Goal: Transaction & Acquisition: Obtain resource

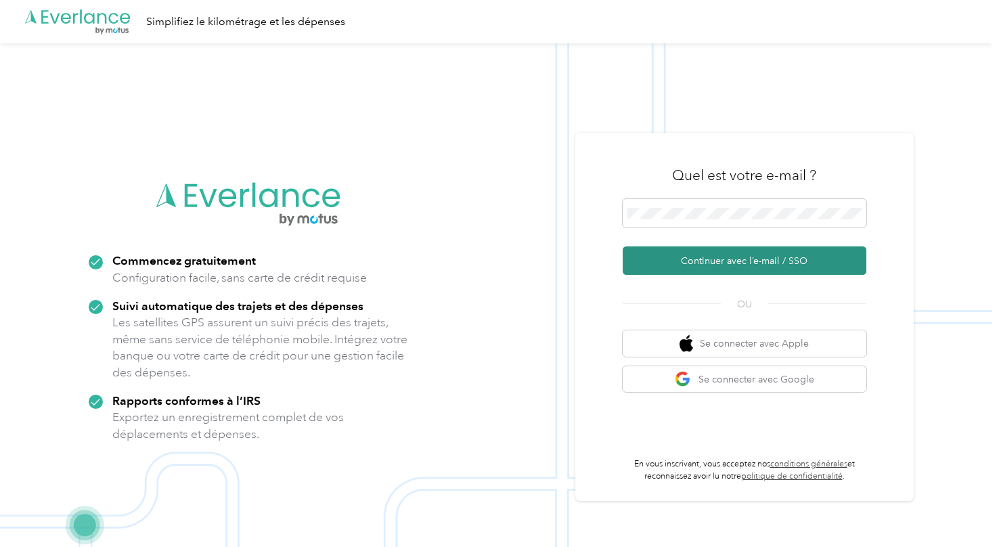
click at [741, 259] on button "Continuer avec l’e-mail / SSO" at bounding box center [745, 260] width 244 height 28
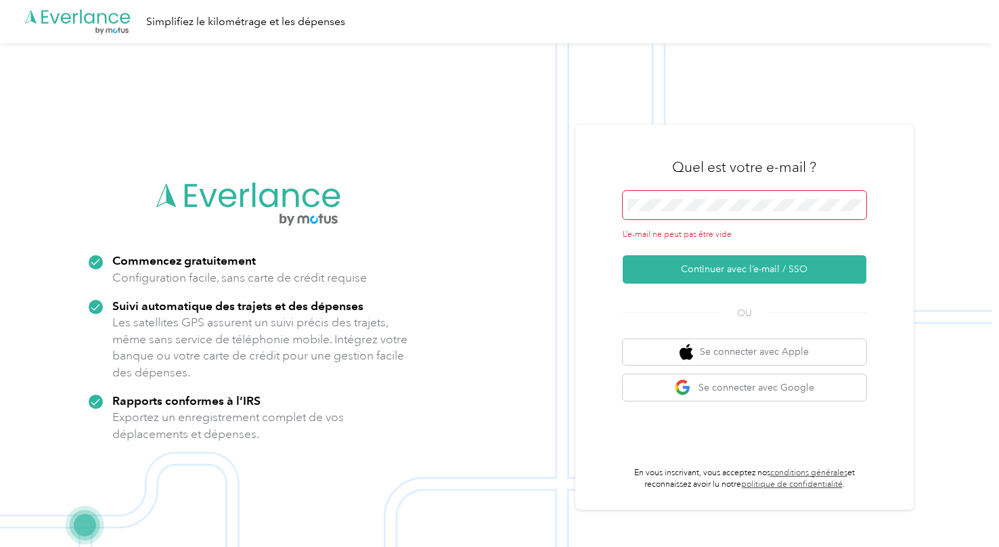
click at [734, 213] on span at bounding box center [745, 205] width 244 height 28
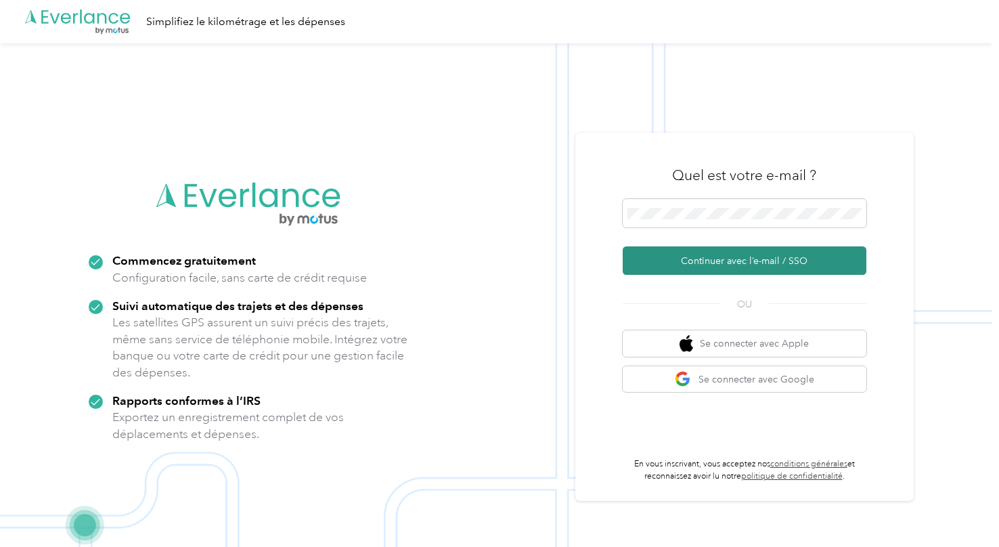
click at [708, 265] on button "Continuer avec l’e-mail / SSO" at bounding box center [745, 260] width 244 height 28
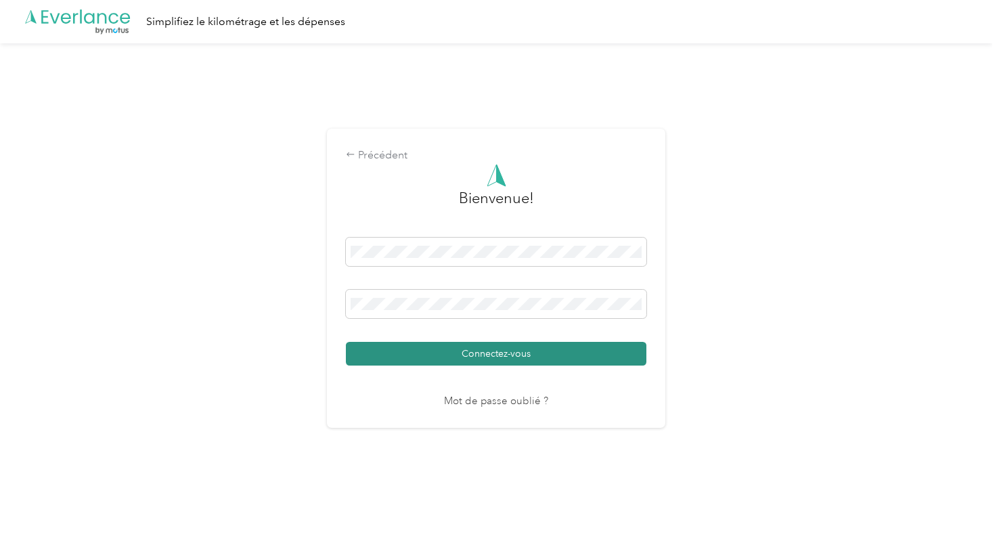
click at [553, 363] on button "Connectez-vous" at bounding box center [496, 354] width 301 height 24
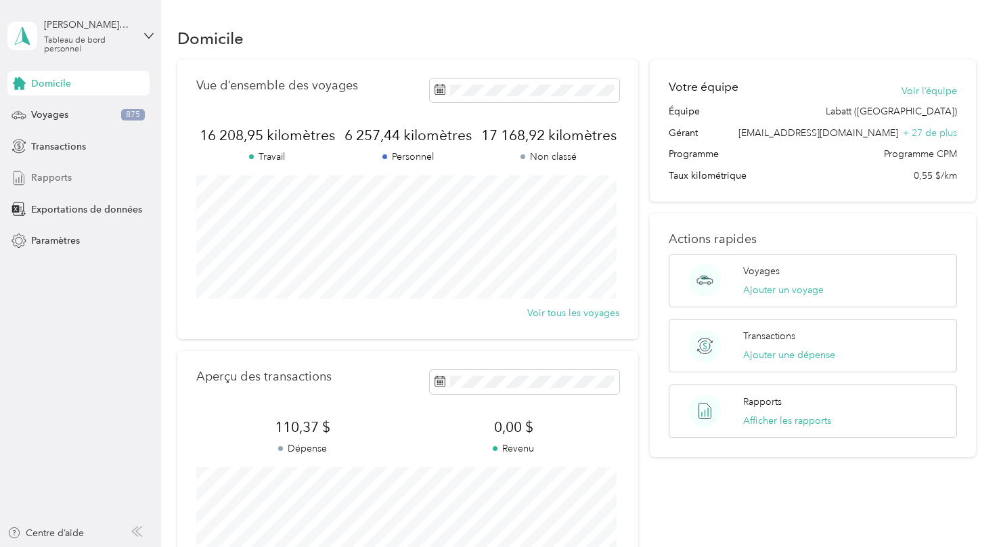
click at [58, 175] on span "Rapports" at bounding box center [51, 178] width 41 height 14
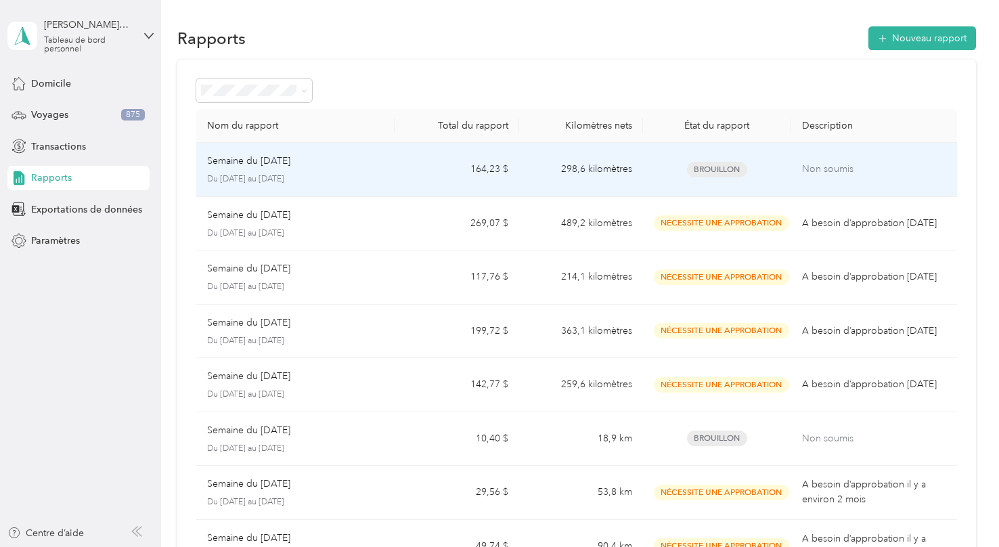
click at [462, 165] on td "164,23 $" at bounding box center [457, 170] width 124 height 54
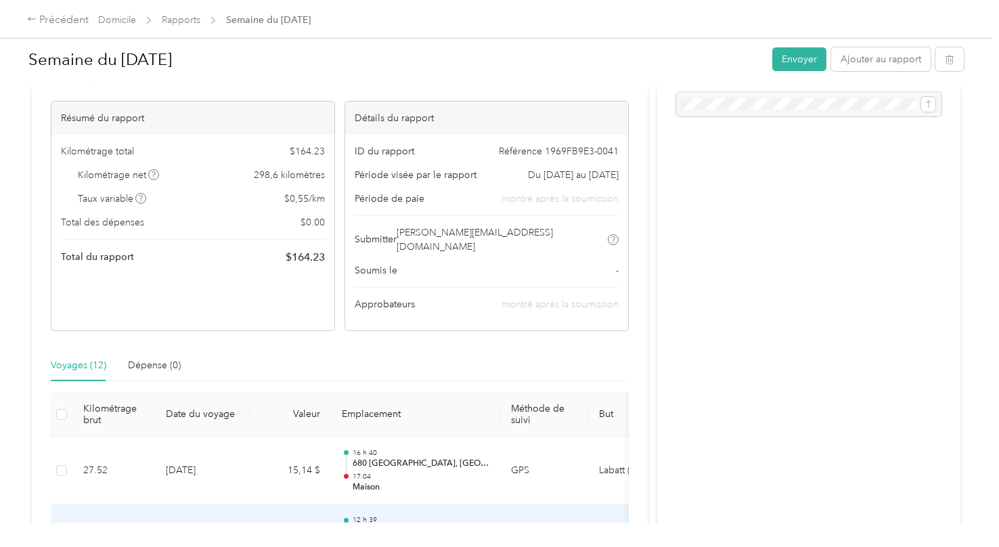
scroll to position [7, 0]
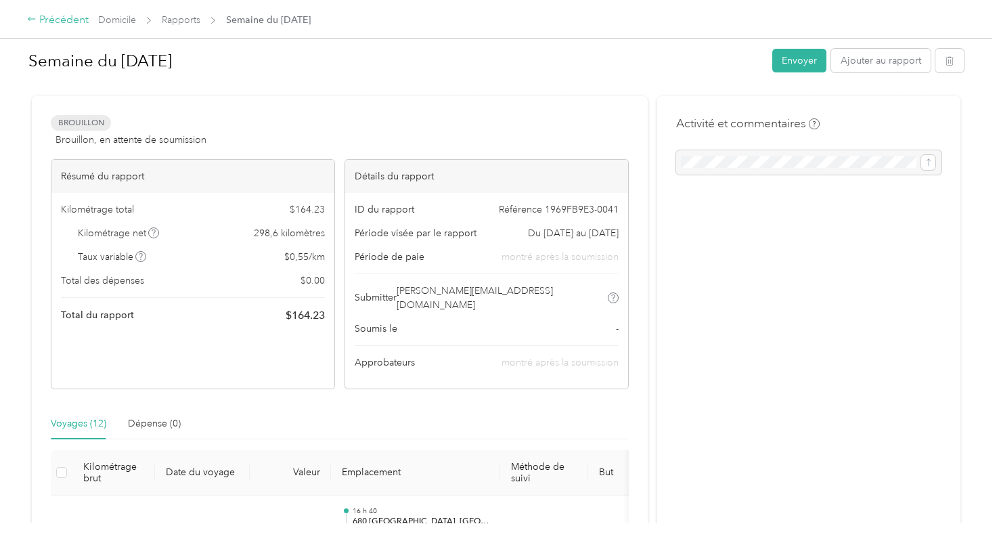
click at [43, 18] on font "Précédent" at bounding box center [63, 20] width 49 height 14
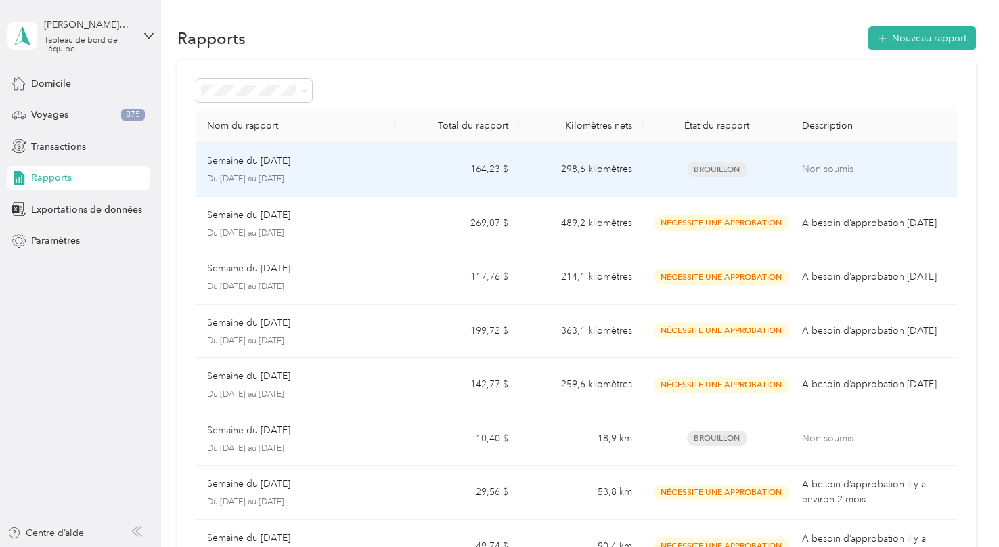
click at [857, 164] on p "Non soumis" at bounding box center [874, 169] width 144 height 15
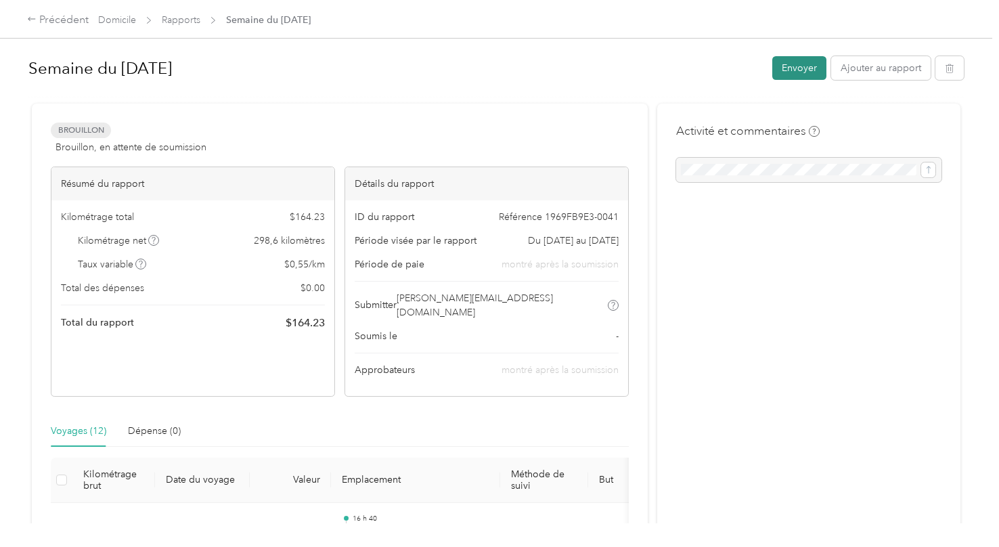
click at [787, 60] on button "Envoyer" at bounding box center [799, 68] width 54 height 24
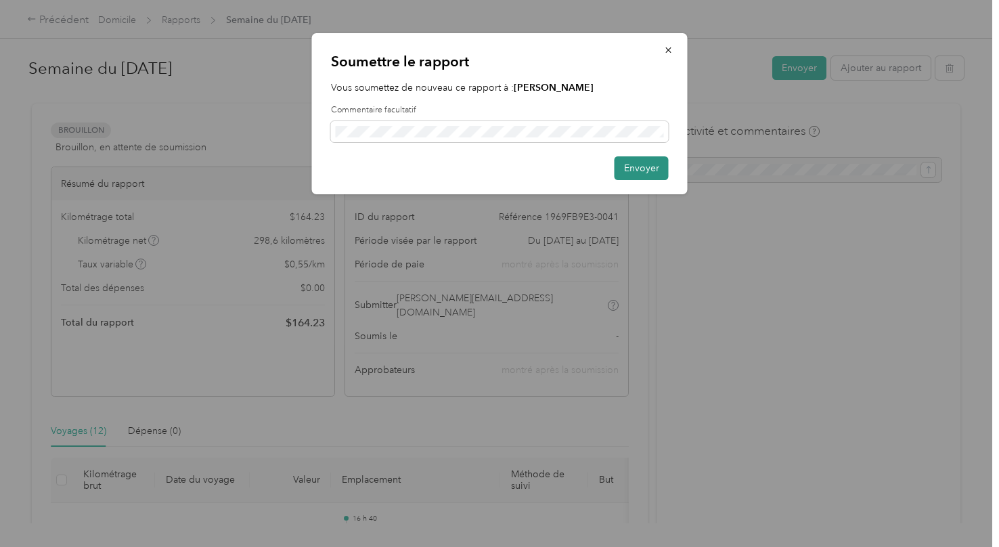
click at [649, 175] on button "Envoyer" at bounding box center [642, 168] width 54 height 24
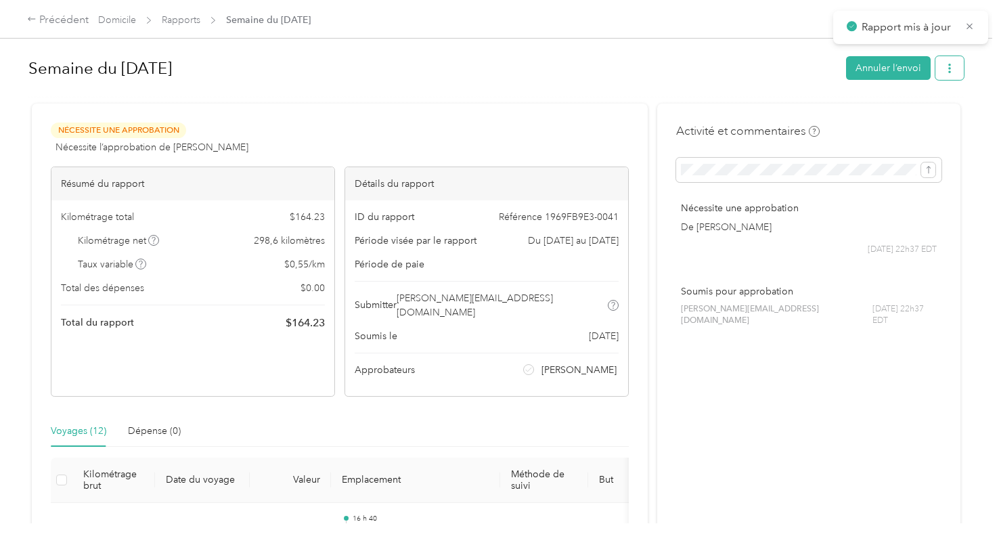
click at [948, 62] on button "button" at bounding box center [950, 68] width 28 height 24
click at [897, 116] on div "Télécharger" at bounding box center [891, 117] width 122 height 14
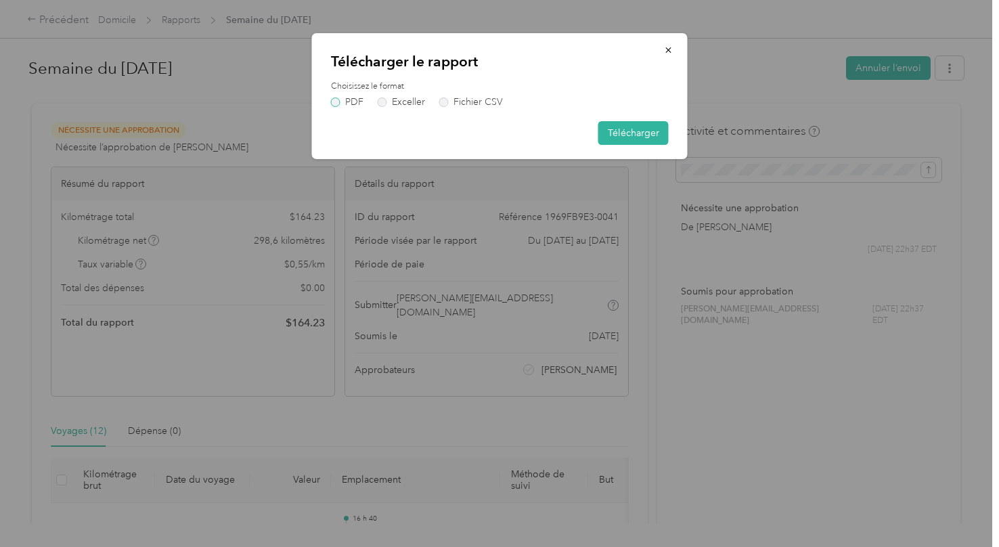
click at [334, 103] on label "PDF" at bounding box center [347, 101] width 32 height 9
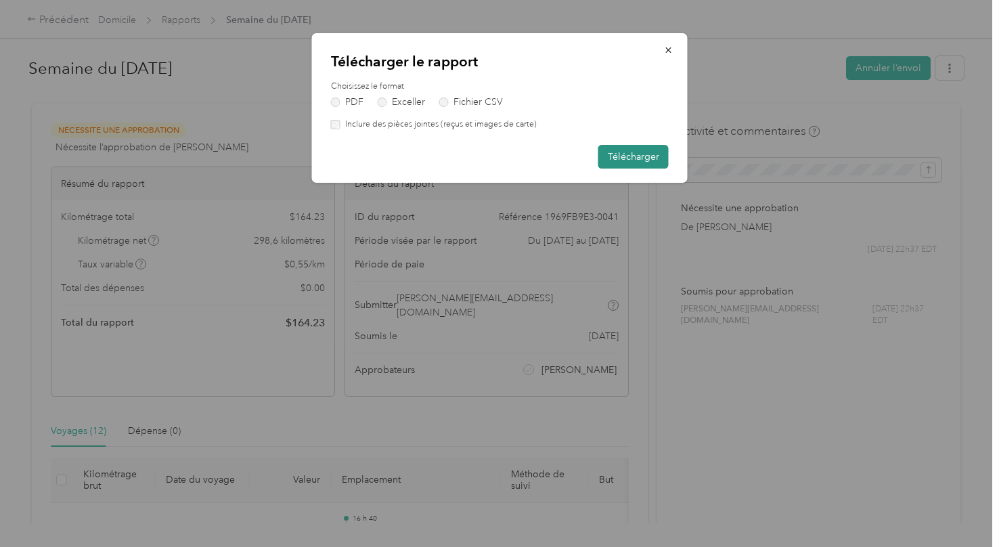
click at [643, 156] on button "Télécharger" at bounding box center [633, 157] width 70 height 24
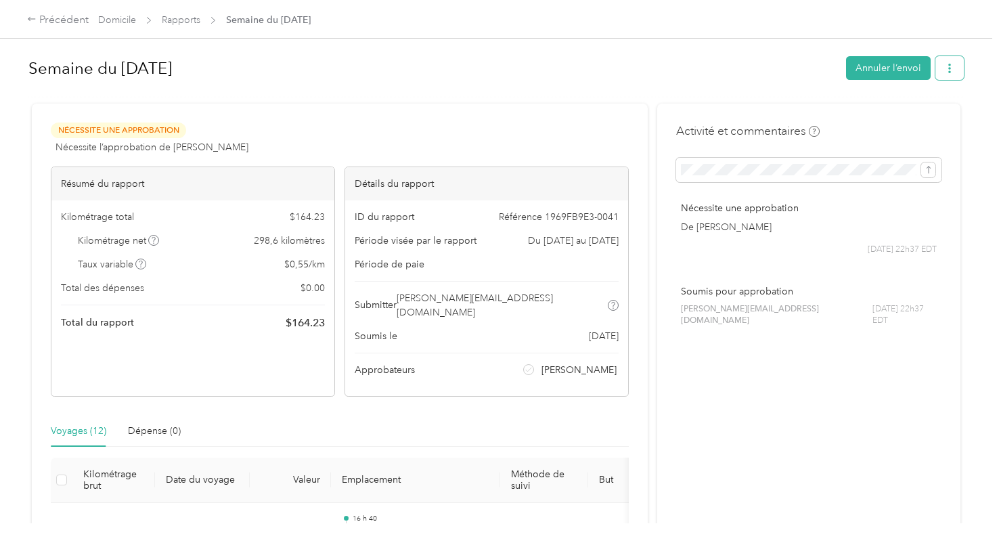
click at [950, 58] on button "button" at bounding box center [950, 68] width 28 height 24
click at [865, 116] on span "Télécharger" at bounding box center [869, 117] width 51 height 14
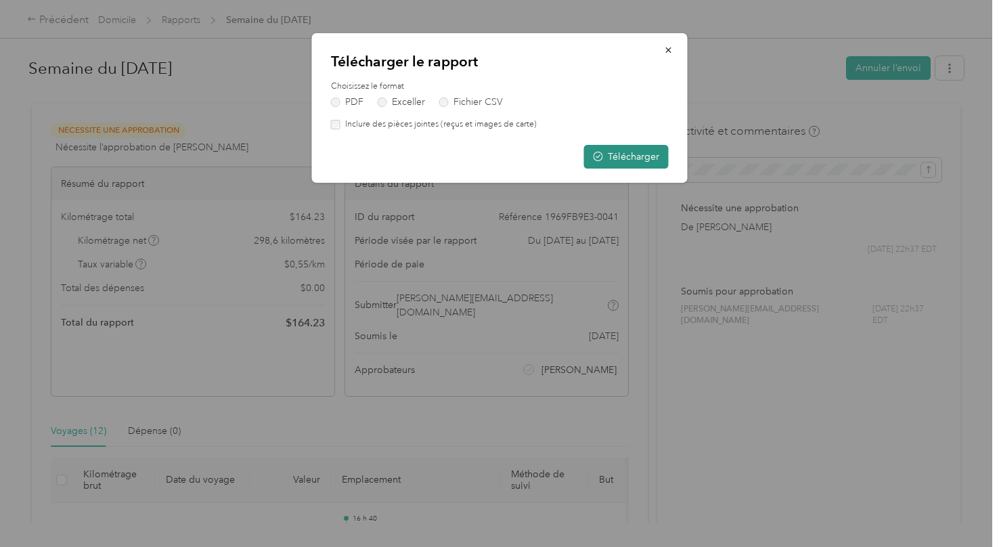
click at [629, 157] on font "Télécharger" at bounding box center [633, 157] width 51 height 12
